Goal: Information Seeking & Learning: Learn about a topic

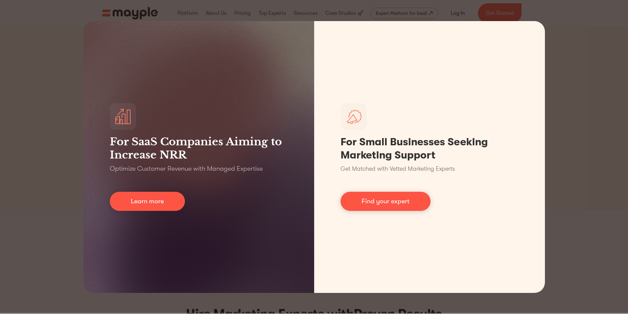
drag, startPoint x: 595, startPoint y: 42, endPoint x: 590, endPoint y: 47, distance: 6.8
click at [595, 42] on div "For SaaS Companies Aiming to Increase NRR Optimize Customer Revenue with Manage…" at bounding box center [314, 157] width 628 height 314
click at [555, 122] on div "For SaaS Companies Aiming to Increase NRR Optimize Customer Revenue with Manage…" at bounding box center [314, 157] width 628 height 314
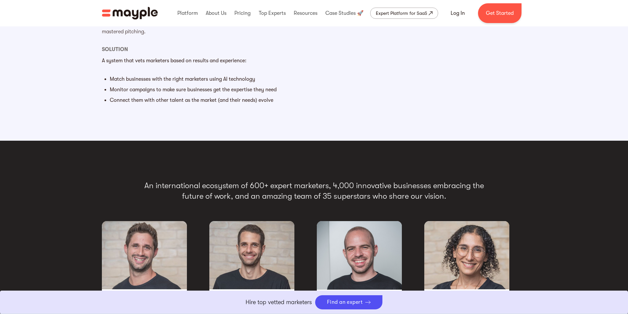
scroll to position [1180, 0]
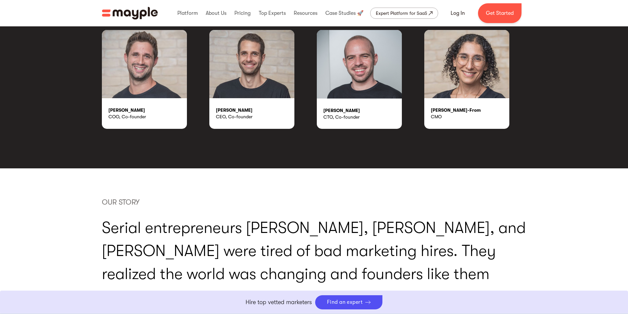
click at [447, 175] on div "OUR STORY Serial entrepreneurs Omer, Alon, and Elad were tired of bad marketing…" at bounding box center [314, 302] width 628 height 268
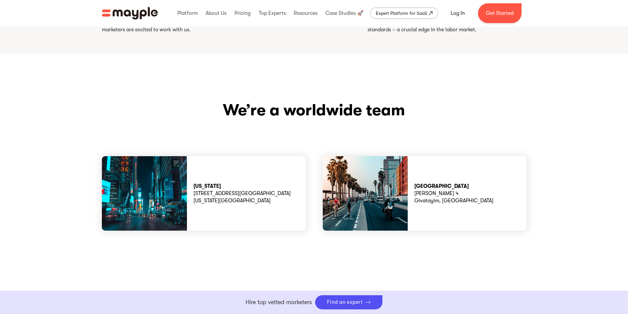
scroll to position [1840, 0]
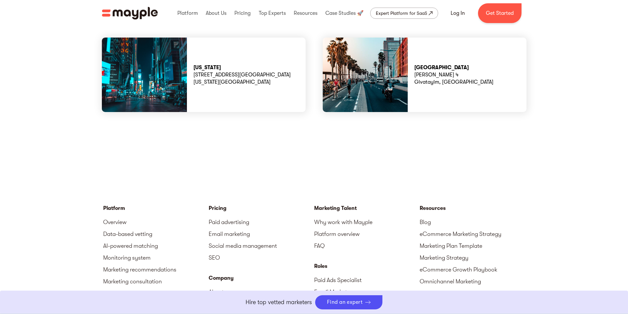
click at [199, 64] on div "New York 15 west 38 street MB123213 New York,NY, US 10018" at bounding box center [242, 75] width 97 height 22
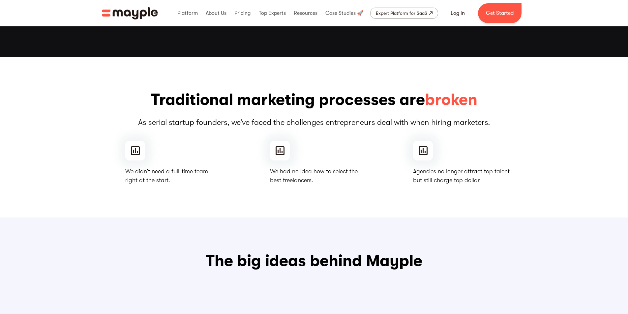
scroll to position [0, 0]
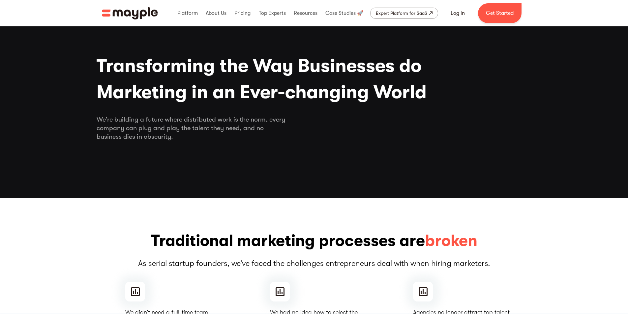
click at [287, 148] on div "Transforming the Way Businesses do Marketing in an Ever-changing World We’re bu…" at bounding box center [314, 110] width 435 height 115
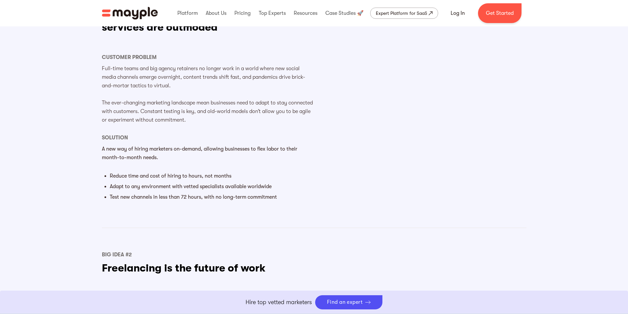
scroll to position [594, 0]
